Goal: Browse casually

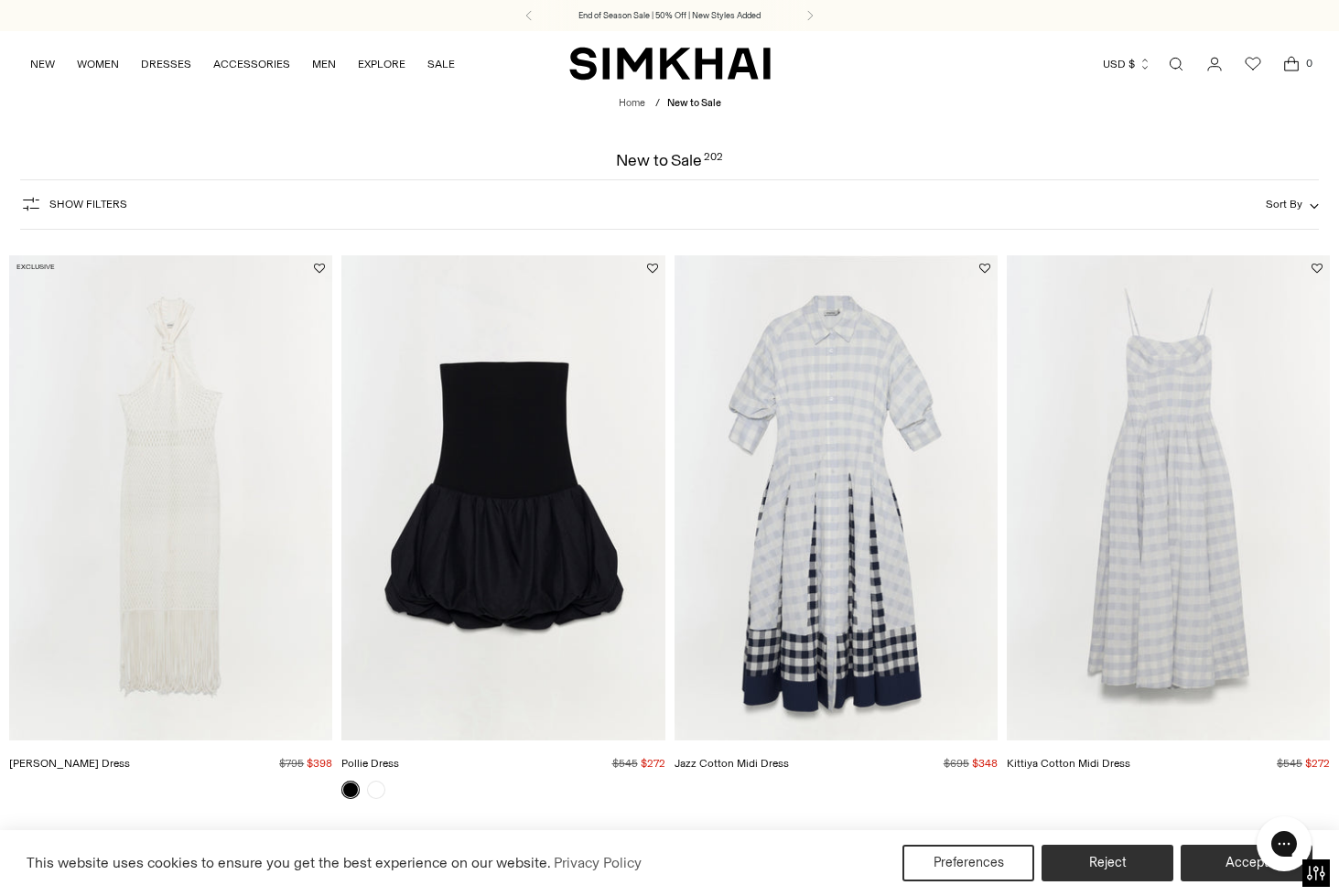
click at [0, 0] on img "Jazz Cotton Midi Dress" at bounding box center [0, 0] width 0 height 0
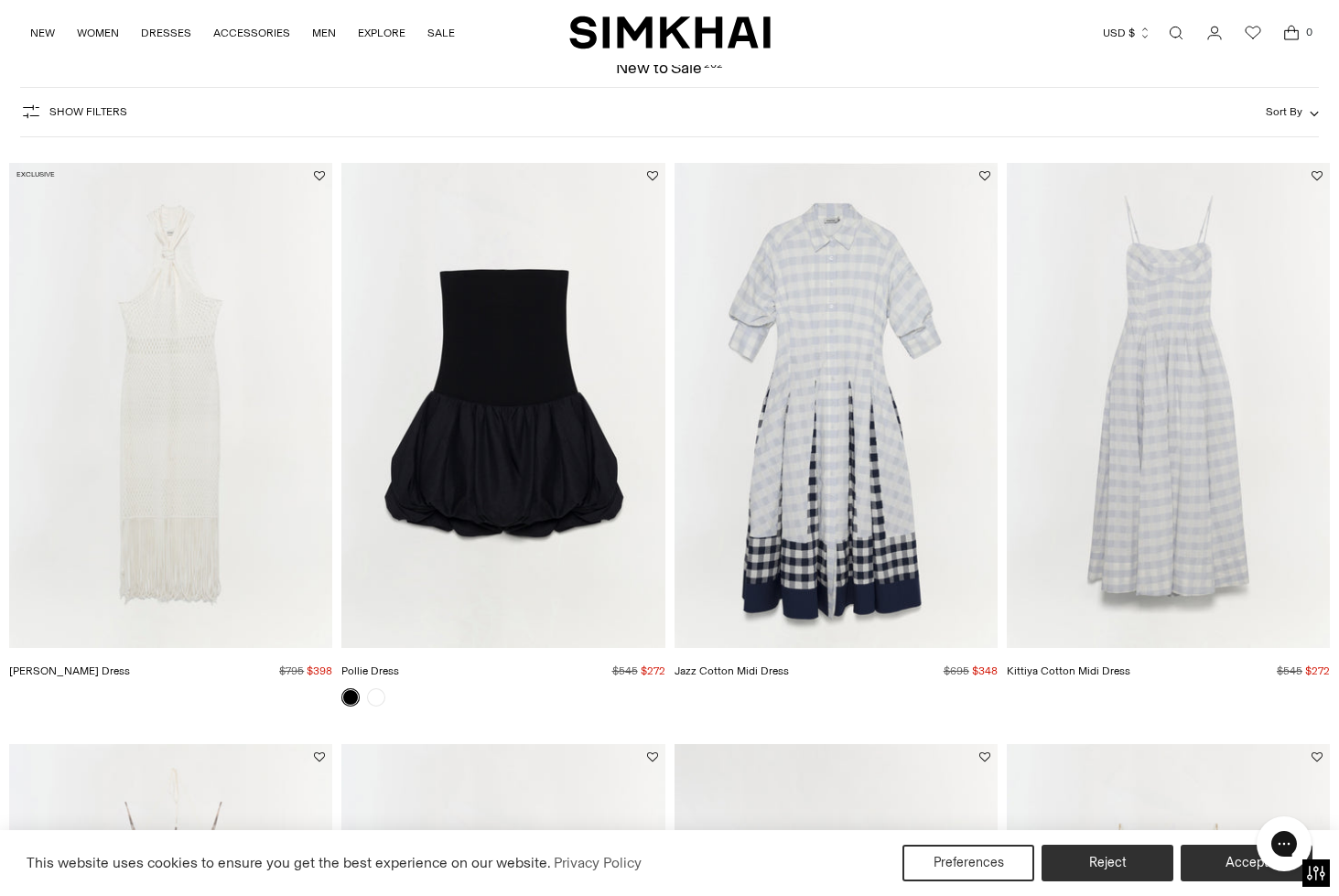
scroll to position [87, 0]
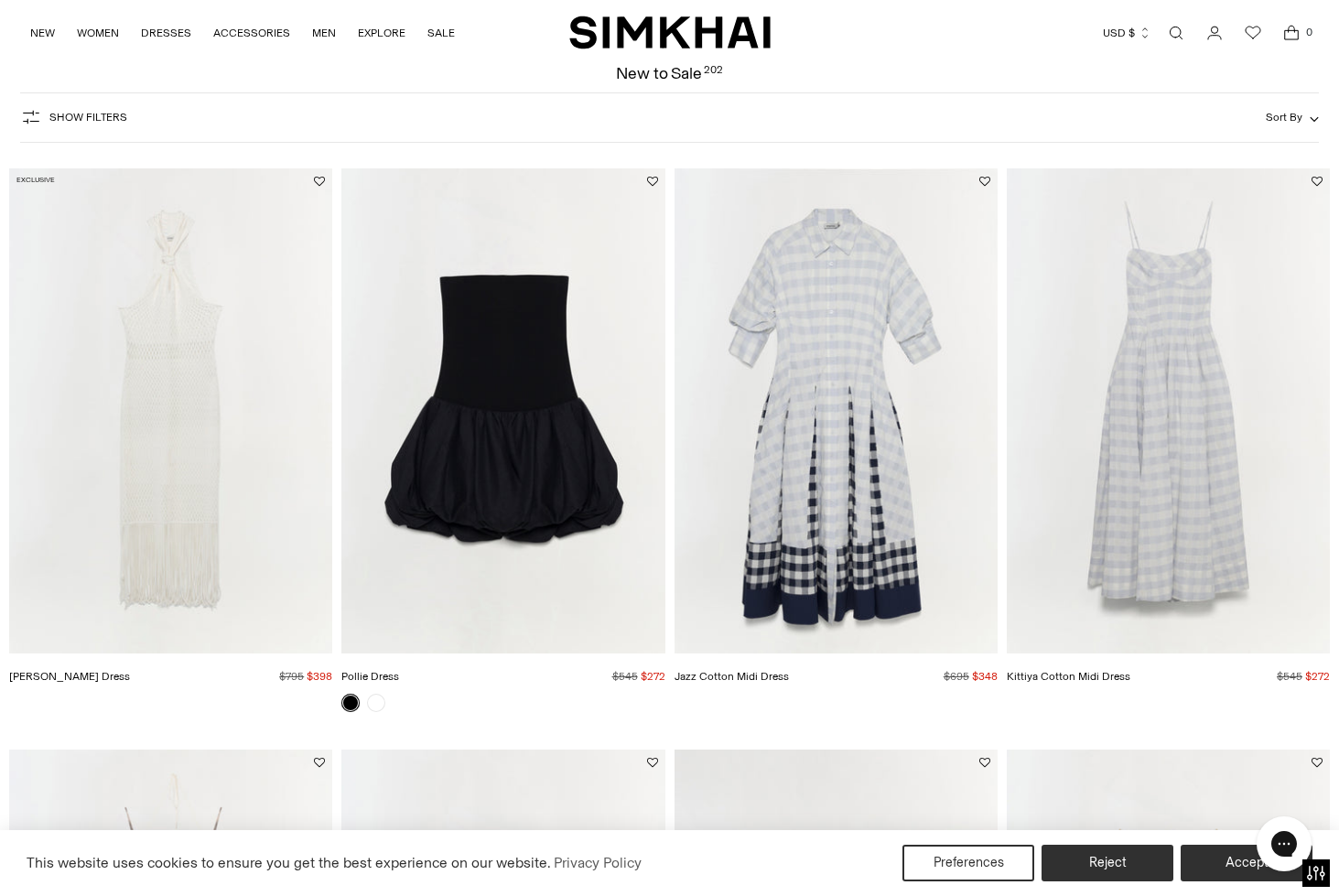
click at [0, 0] on img "Kittiya Cotton Midi Dress" at bounding box center [0, 0] width 0 height 0
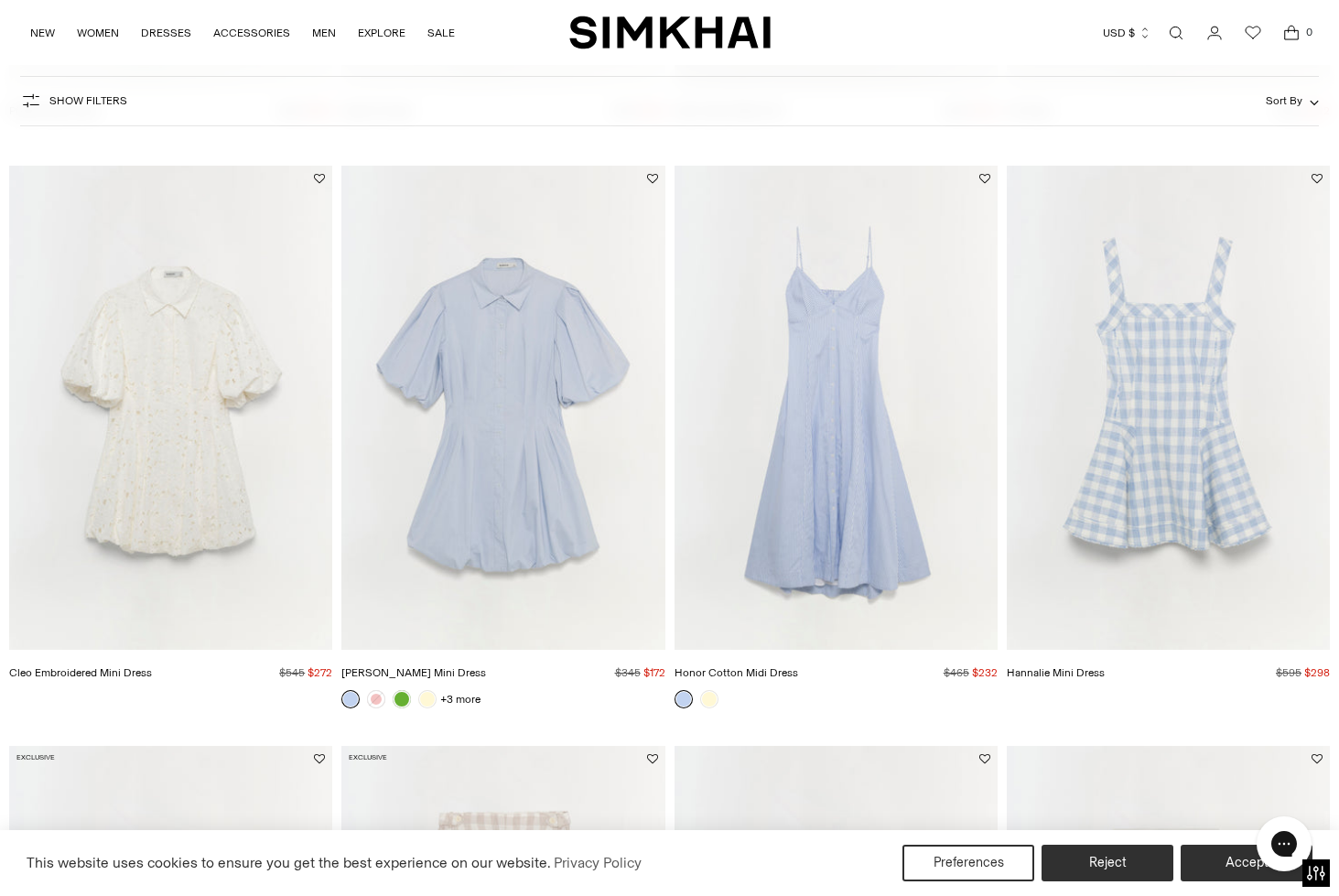
scroll to position [1237, 0]
click at [0, 0] on img "Honor Cotton Midi Dress" at bounding box center [0, 0] width 0 height 0
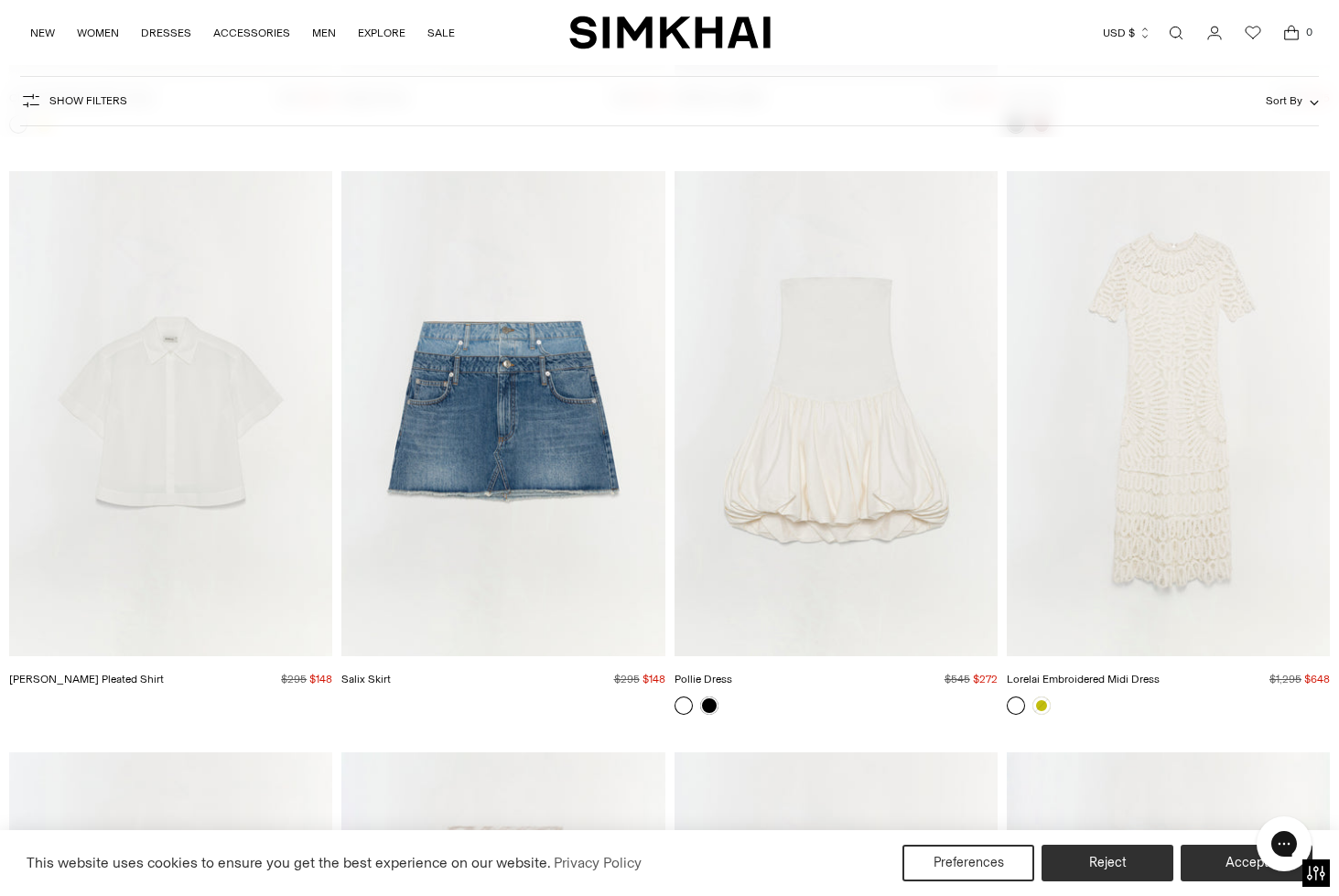
scroll to position [4693, 0]
click at [0, 0] on img "Bernie Cotton Pleated Shirt" at bounding box center [0, 0] width 0 height 0
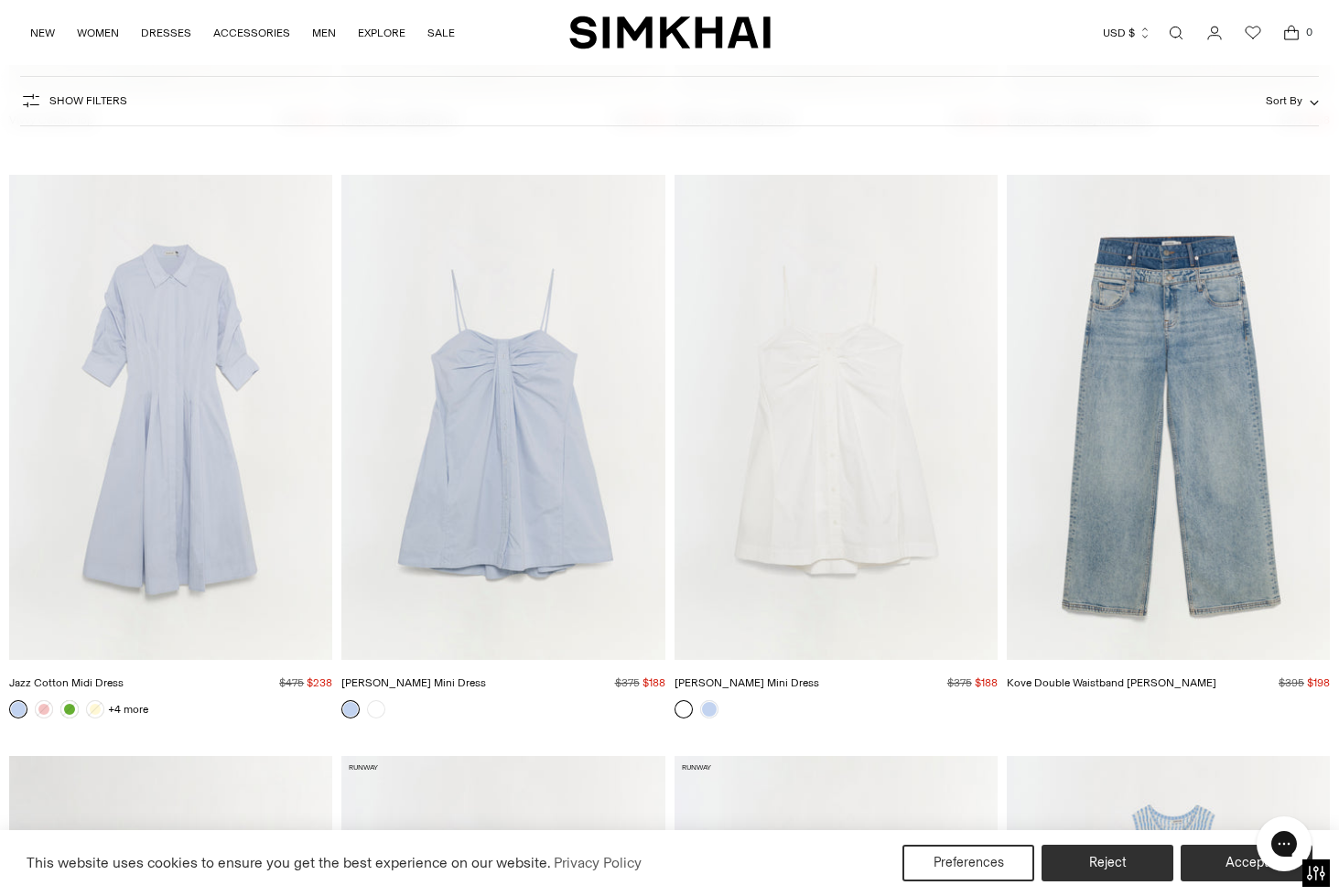
scroll to position [11066, 0]
click at [0, 0] on img "Jazz Cotton Midi Dress" at bounding box center [0, 0] width 0 height 0
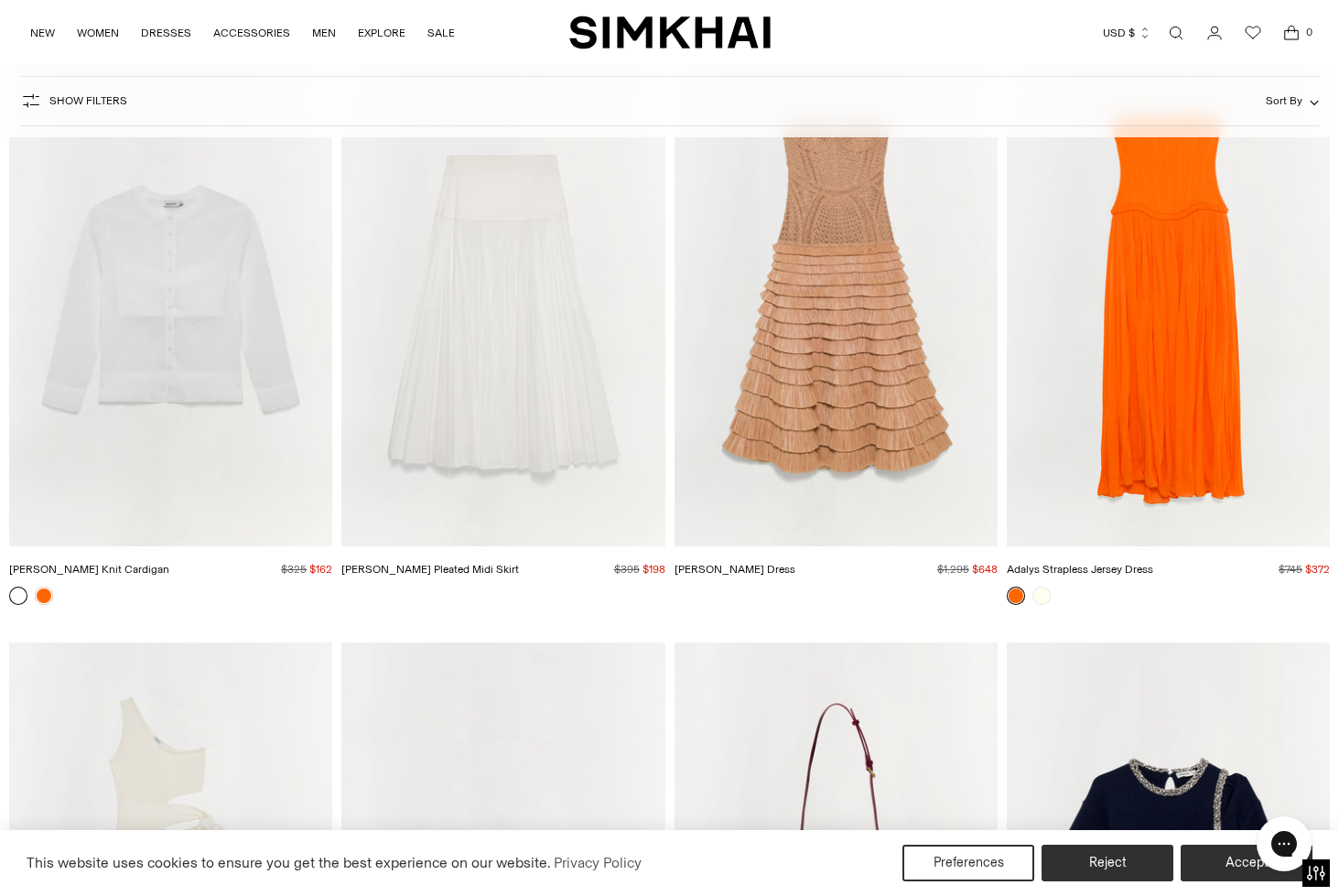
scroll to position [19220, 0]
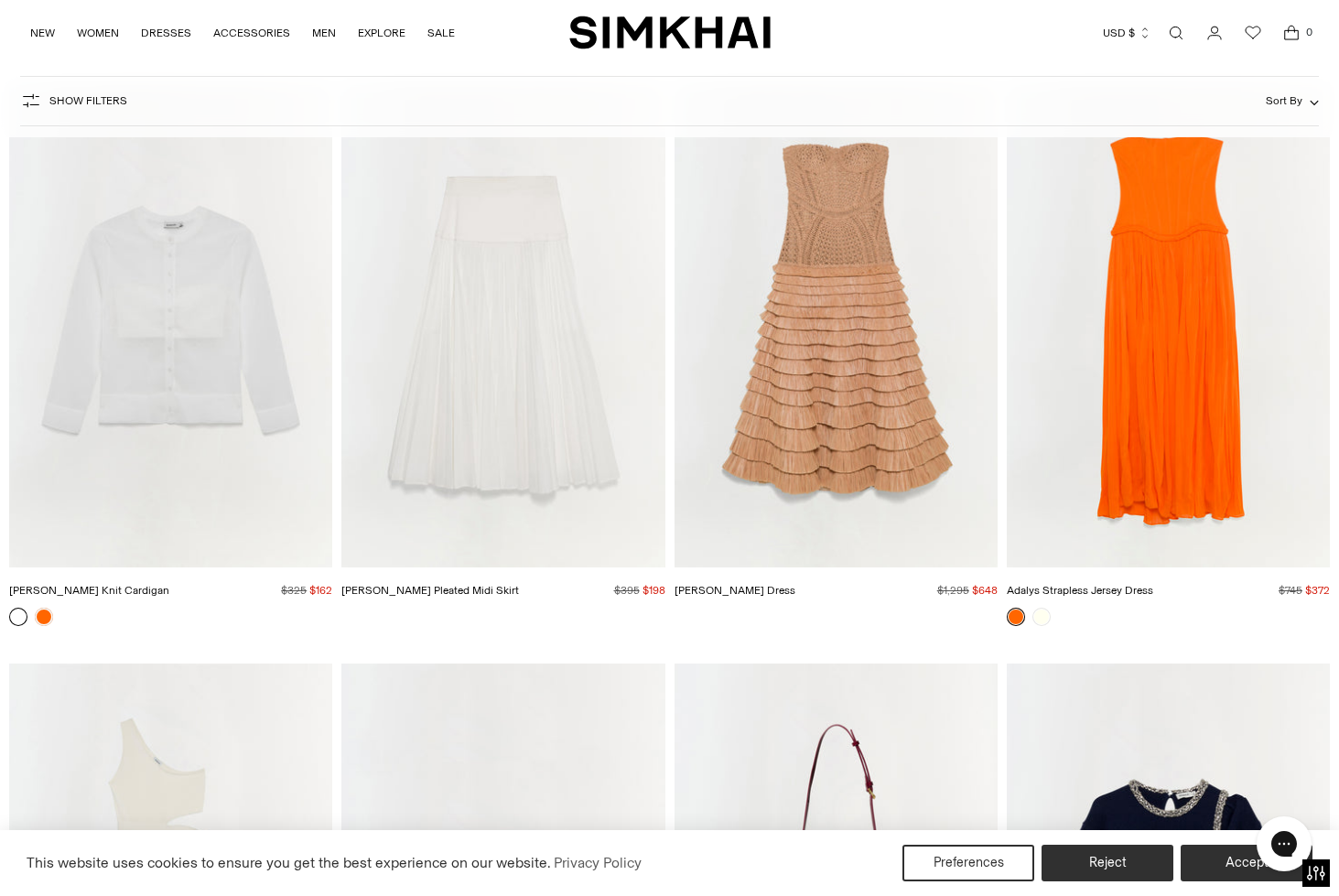
click at [0, 0] on img "Stella Pleated Midi Skirt" at bounding box center [0, 0] width 0 height 0
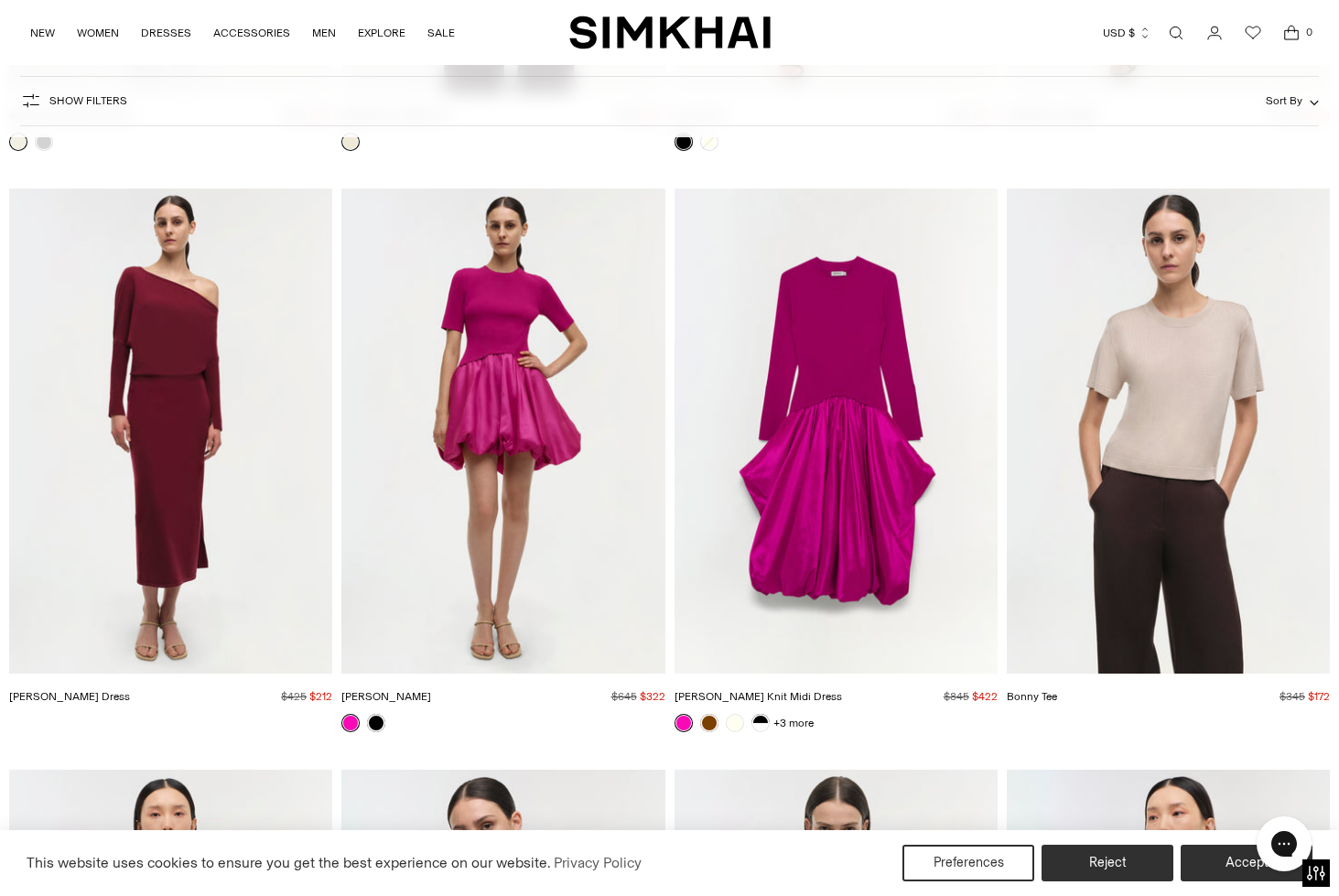
scroll to position [27181, 0]
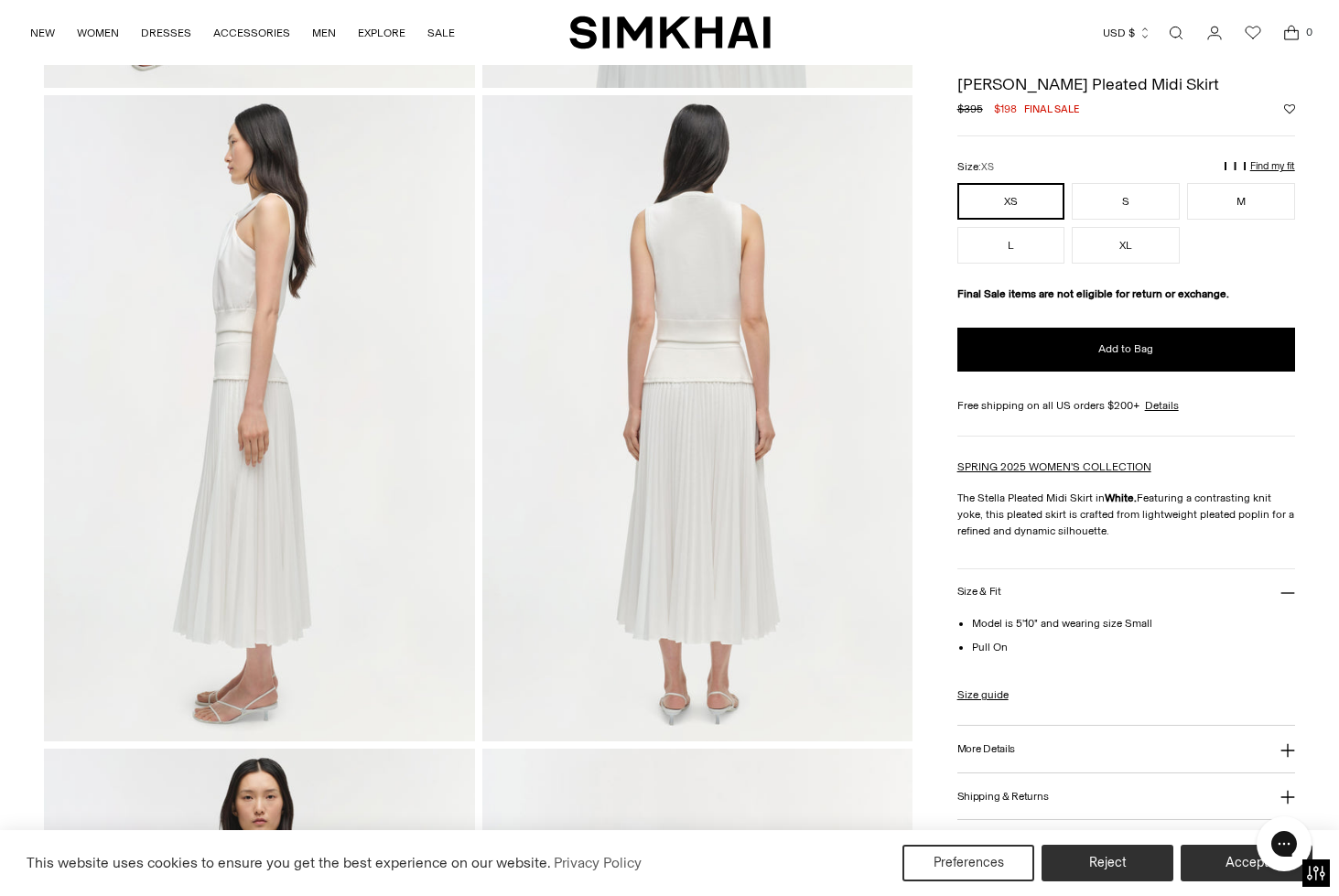
scroll to position [688, 0]
